Goal: Transaction & Acquisition: Obtain resource

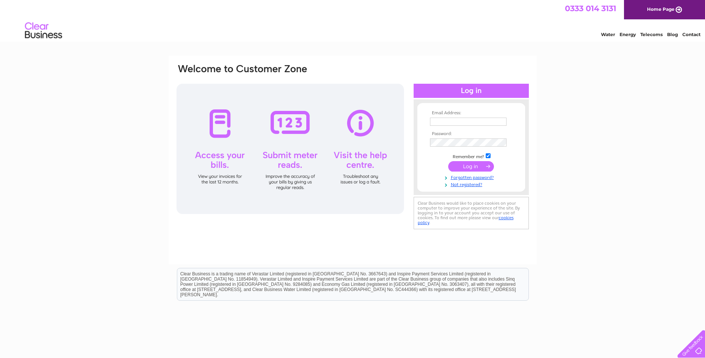
type input "info@isbcontracting.co.uk"
click at [462, 165] on input "submit" at bounding box center [471, 166] width 46 height 10
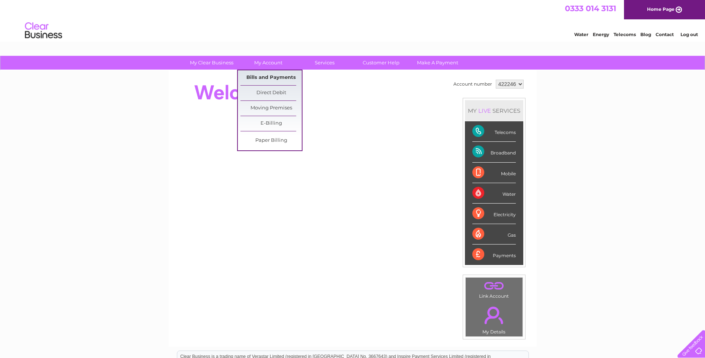
click at [268, 75] on link "Bills and Payments" at bounding box center [270, 77] width 61 height 15
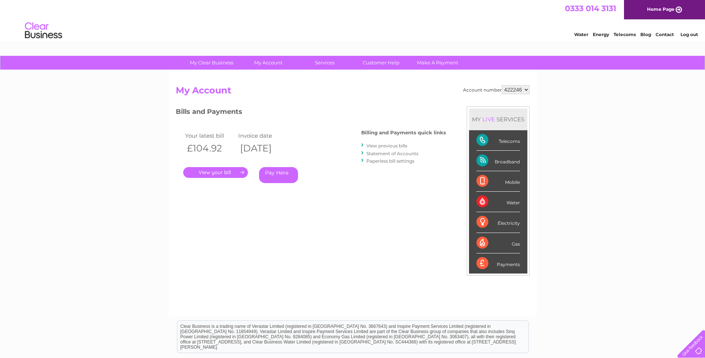
click at [222, 174] on link "." at bounding box center [215, 172] width 65 height 11
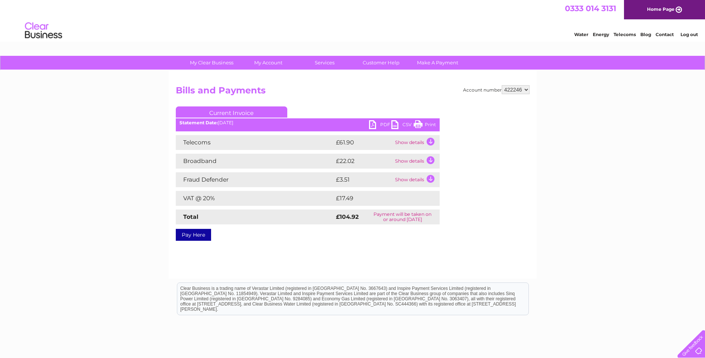
click at [386, 125] on link "PDF" at bounding box center [380, 125] width 22 height 11
